Goal: Task Accomplishment & Management: Manage account settings

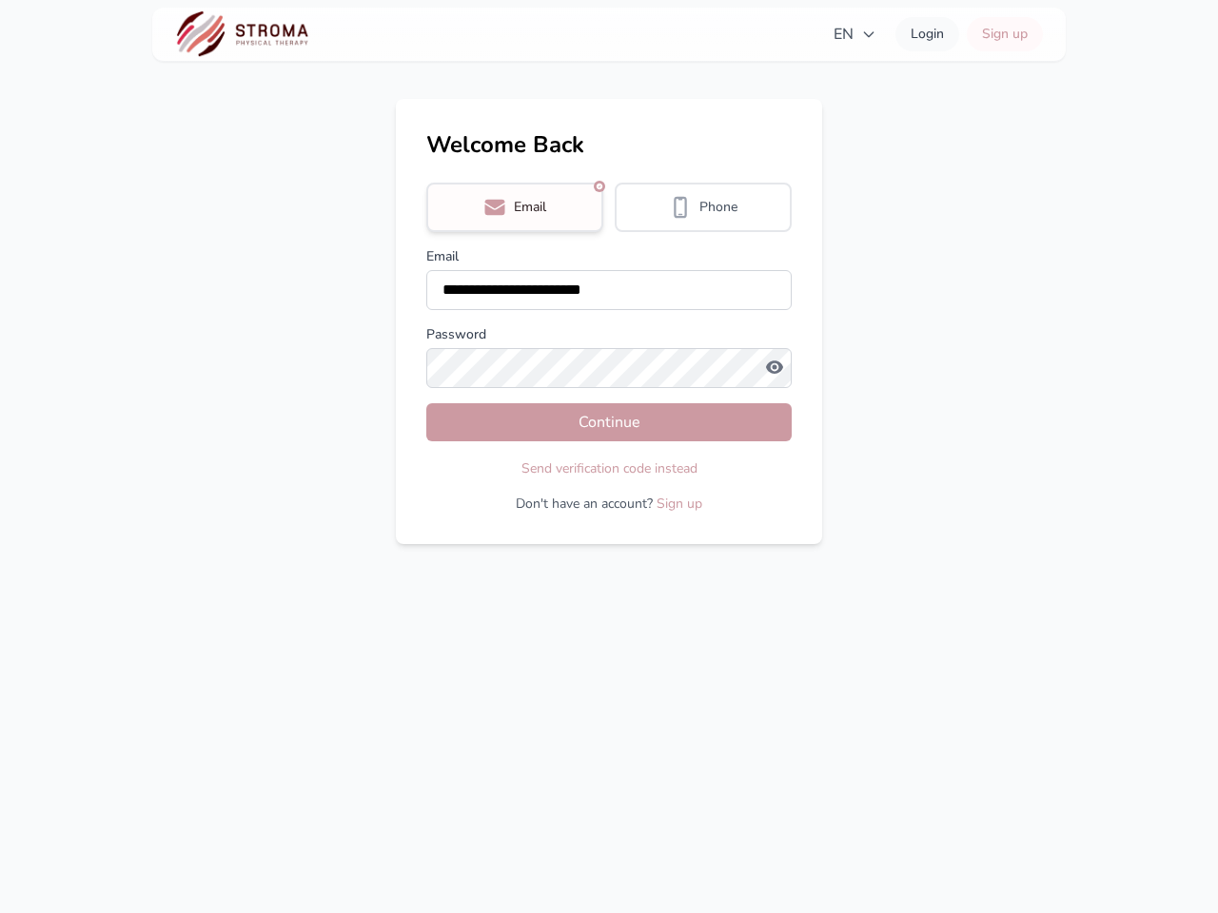
click at [609, 457] on div "Send verification code instead" at bounding box center [608, 468] width 365 height 23
click at [854, 34] on span "EN" at bounding box center [854, 34] width 43 height 23
click at [515, 207] on div "**********" at bounding box center [609, 456] width 1218 height 913
click at [703, 207] on span "Phone" at bounding box center [718, 207] width 38 height 19
